Goal: Task Accomplishment & Management: Complete application form

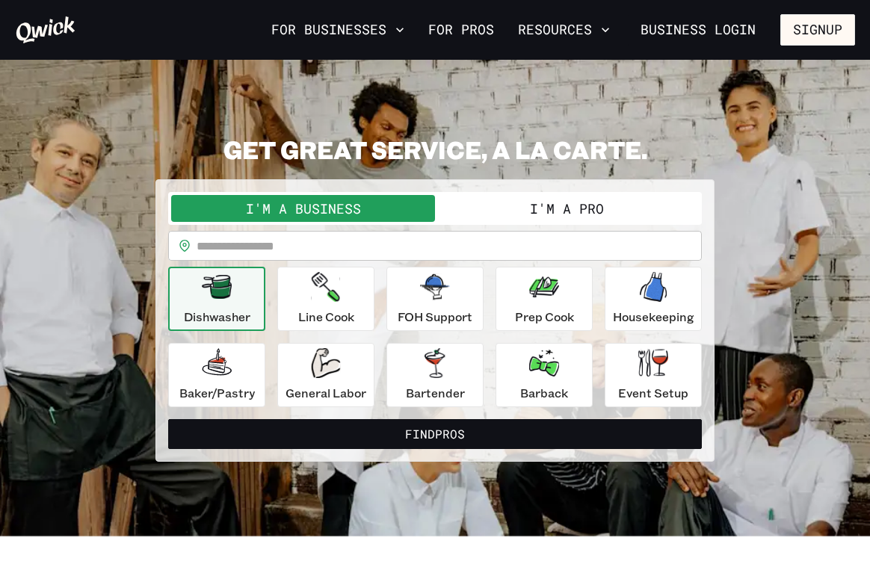
click at [608, 200] on button "I'm a Pro" at bounding box center [567, 208] width 264 height 27
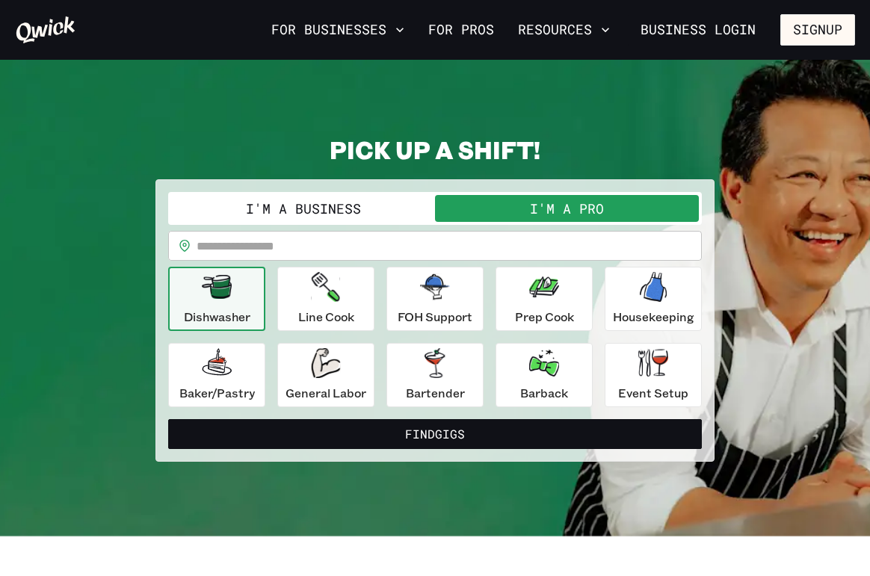
click at [363, 257] on input "text" at bounding box center [449, 246] width 505 height 30
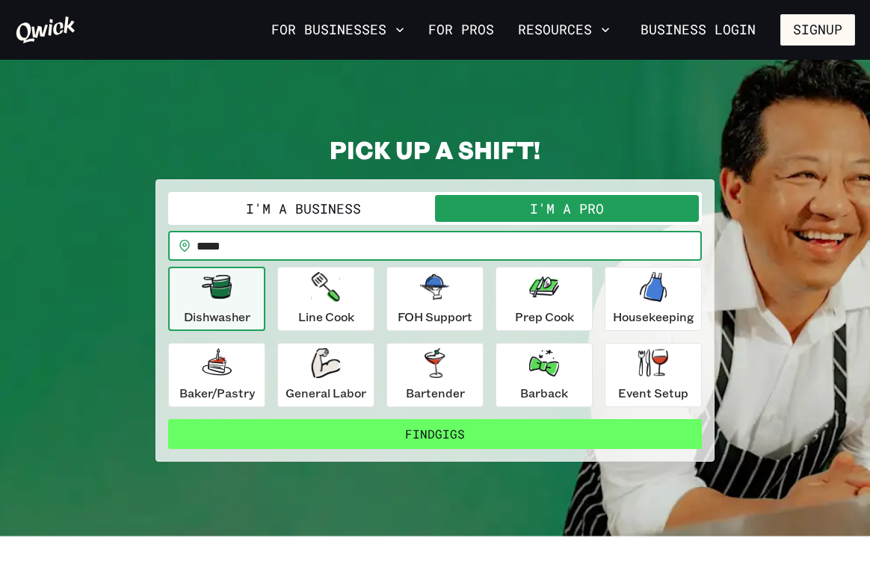
type input "*****"
click at [443, 427] on button "Find Gigs" at bounding box center [435, 434] width 534 height 30
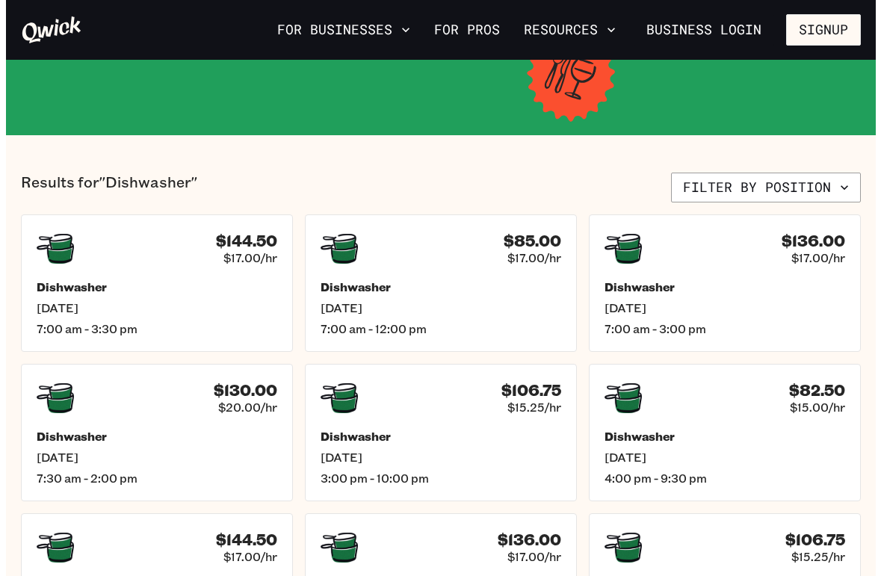
scroll to position [213, 0]
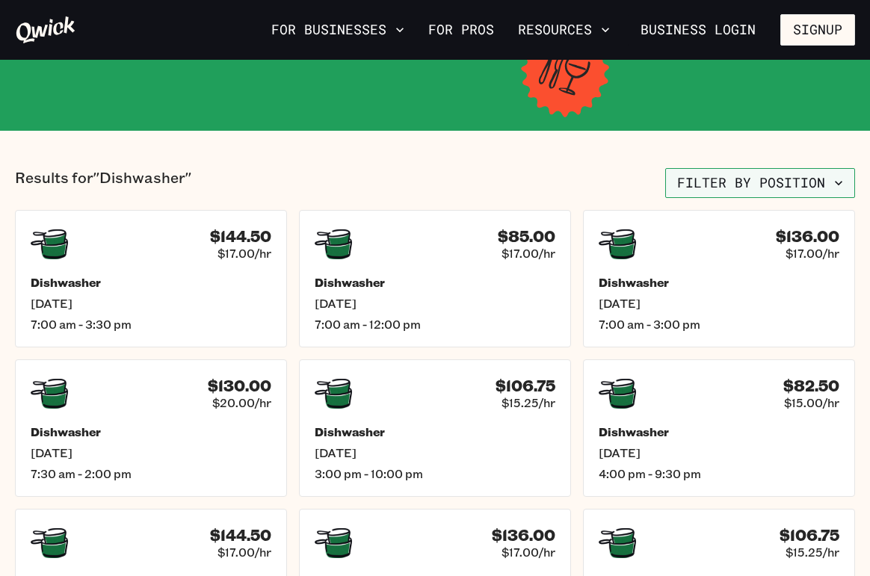
click at [832, 185] on icon "button" at bounding box center [838, 183] width 15 height 15
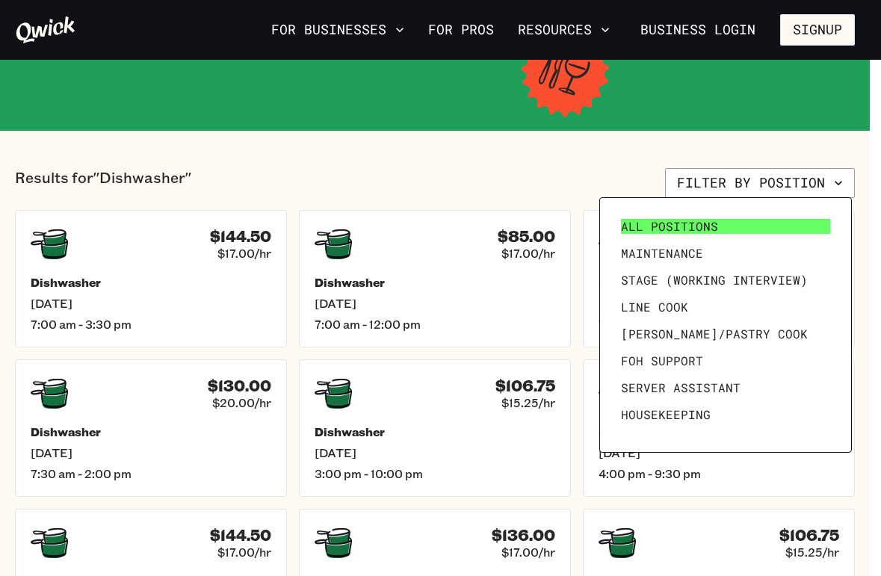
click at [747, 235] on link "All Positions" at bounding box center [725, 226] width 221 height 27
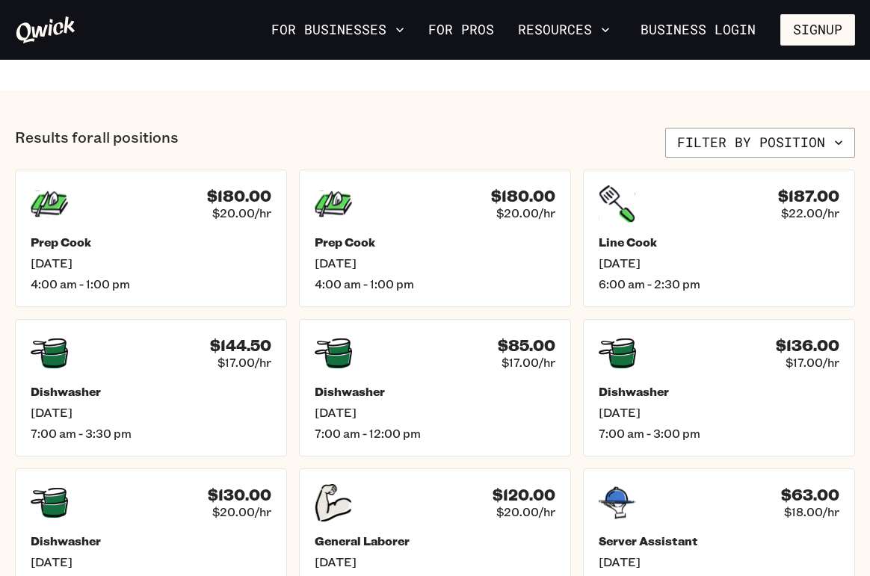
scroll to position [486, 0]
